Goal: Book appointment/travel/reservation

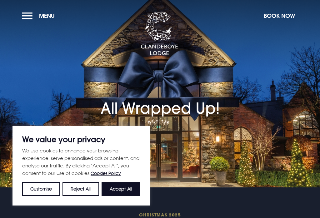
click at [127, 189] on button "Accept All" at bounding box center [121, 189] width 39 height 14
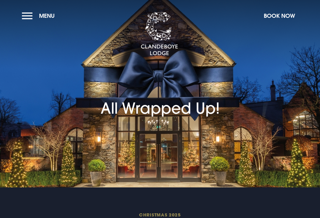
checkbox input "true"
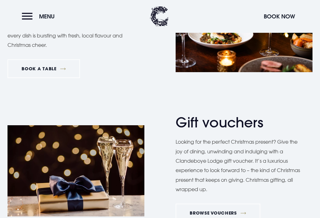
scroll to position [513, 0]
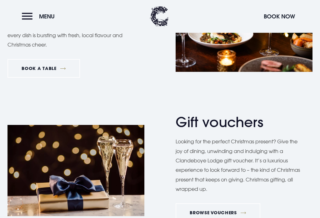
click at [20, 68] on link "BOOK A TABLE" at bounding box center [43, 68] width 72 height 19
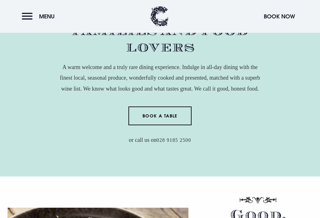
scroll to position [231, 0]
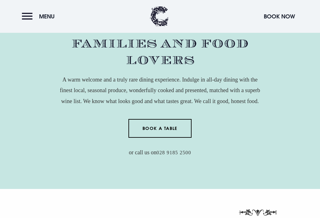
click at [152, 138] on link "Book a Table" at bounding box center [159, 128] width 63 height 19
